Goal: Task Accomplishment & Management: Manage account settings

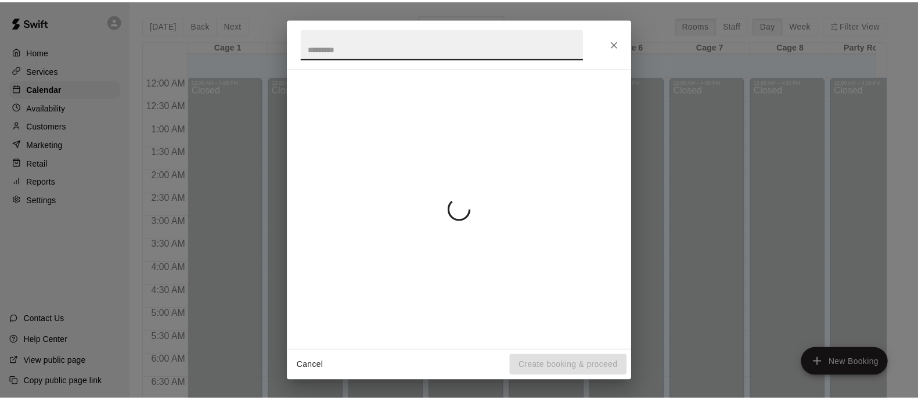
scroll to position [743, 0]
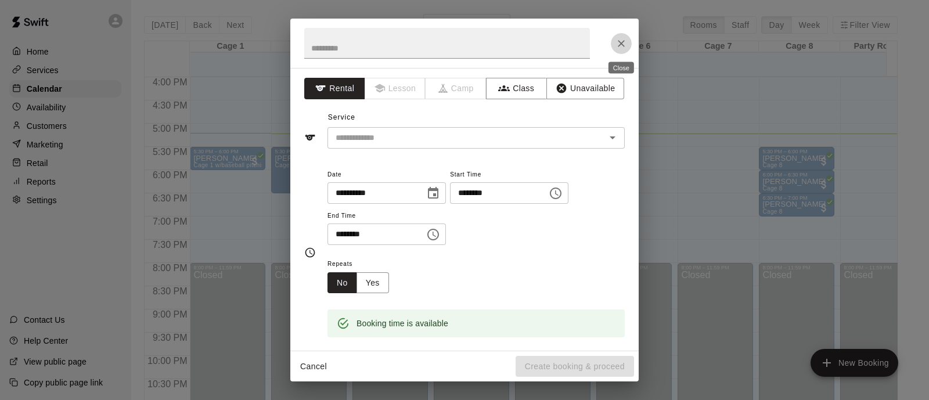
click at [624, 38] on icon "Close" at bounding box center [622, 44] width 12 height 12
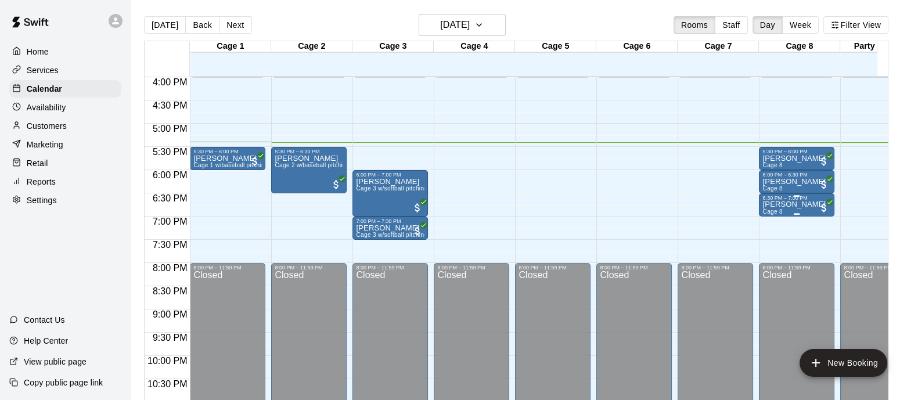
click at [798, 204] on div "6:30 PM – 7:00 PM Matt Beckman Cage 8" at bounding box center [797, 205] width 69 height 20
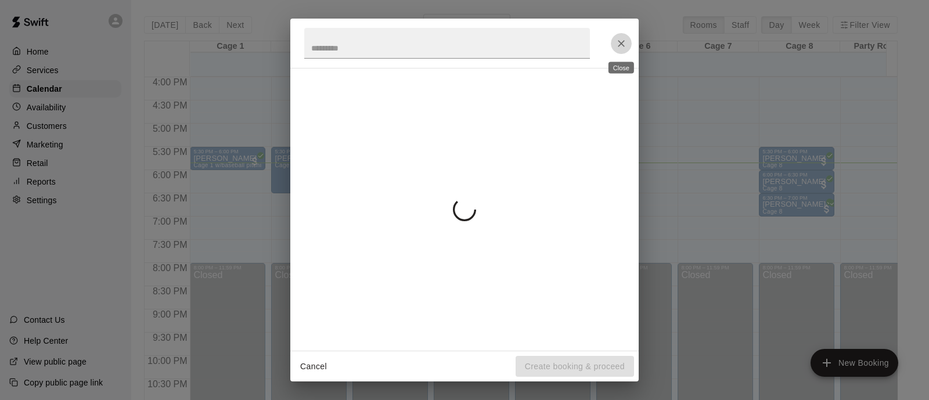
click at [620, 44] on icon "Close" at bounding box center [621, 43] width 7 height 7
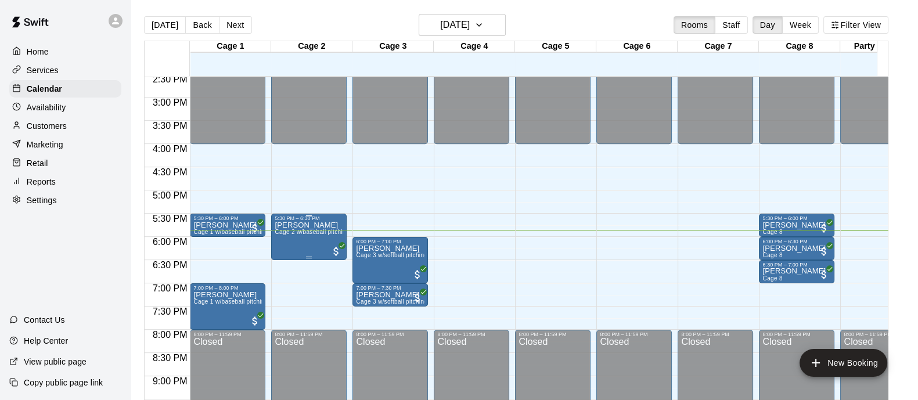
scroll to position [671, 0]
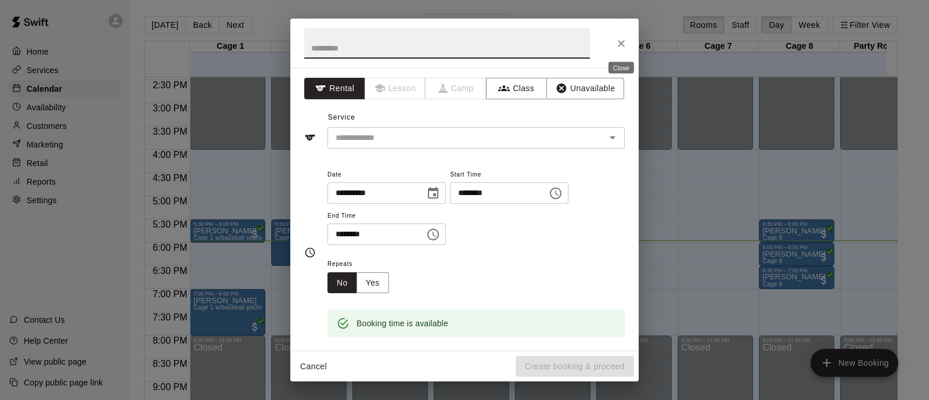
click at [621, 38] on icon "Close" at bounding box center [622, 44] width 12 height 12
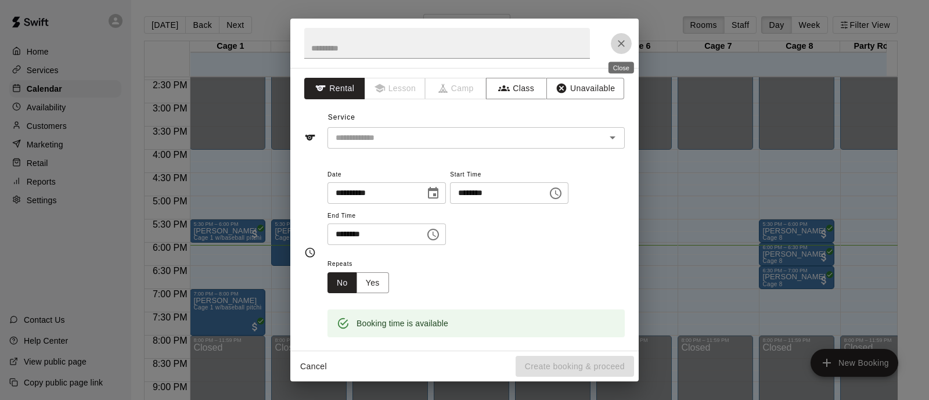
click at [622, 49] on button "Close" at bounding box center [621, 43] width 21 height 21
